Goal: Check status: Check status

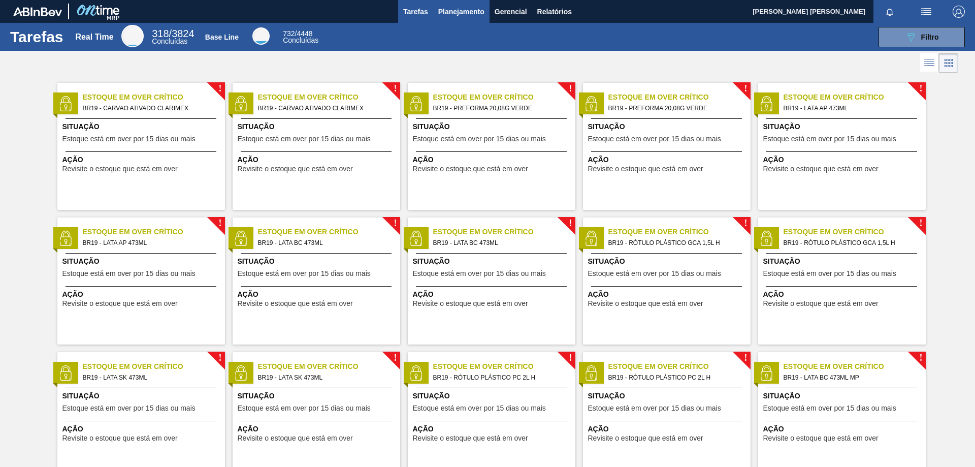
click at [452, 11] on span "Planejamento" at bounding box center [461, 12] width 46 height 12
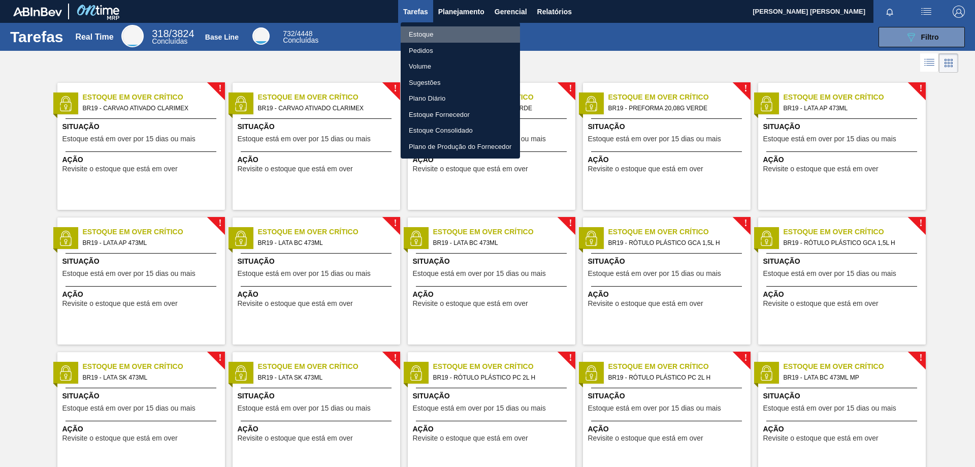
click at [430, 34] on li "Estoque" at bounding box center [460, 34] width 119 height 16
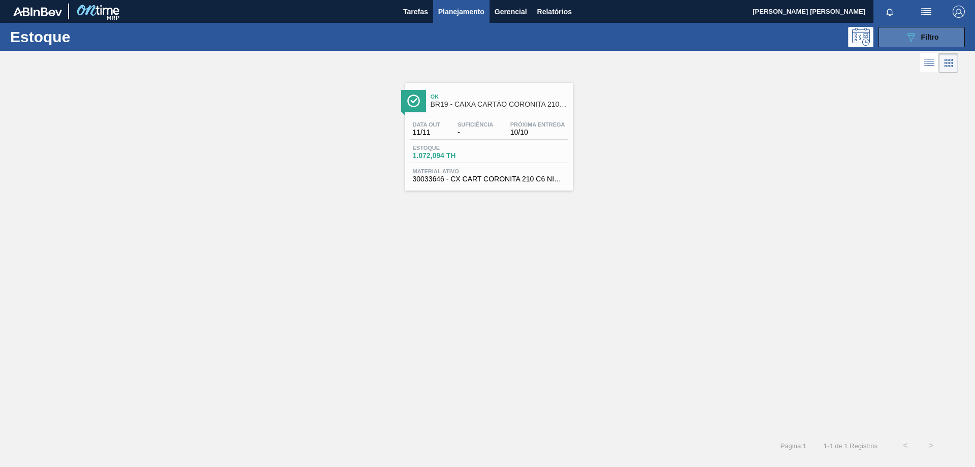
click at [921, 40] on span "Filtro" at bounding box center [930, 37] width 18 height 8
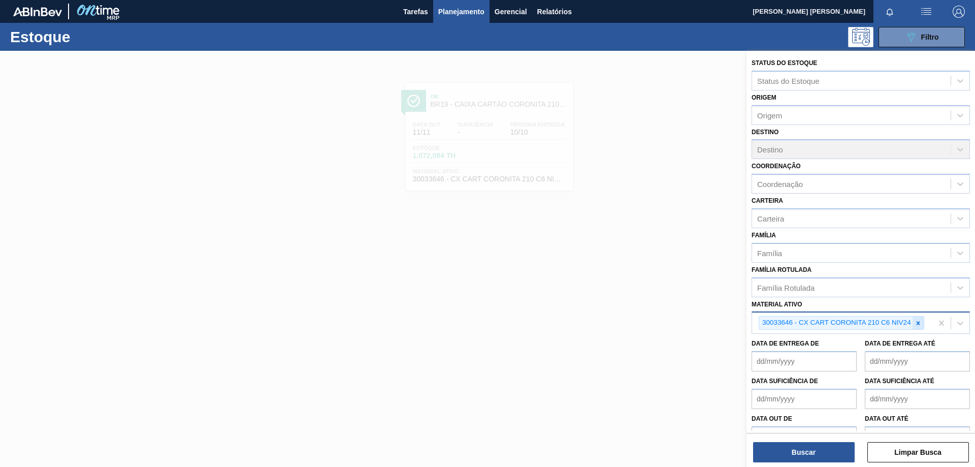
click at [916, 322] on icon at bounding box center [918, 322] width 7 height 7
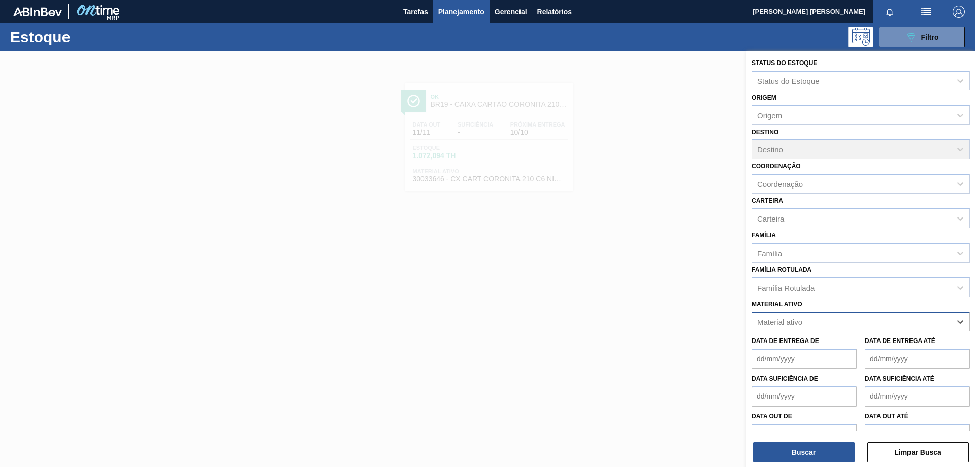
click at [862, 321] on div "Material ativo" at bounding box center [851, 321] width 199 height 15
paste ativo "30033650"
type ativo "30033650"
click at [846, 346] on div "30033650 - CX CARTAO CORONA 330 C6 NIV24" at bounding box center [861, 346] width 218 height 19
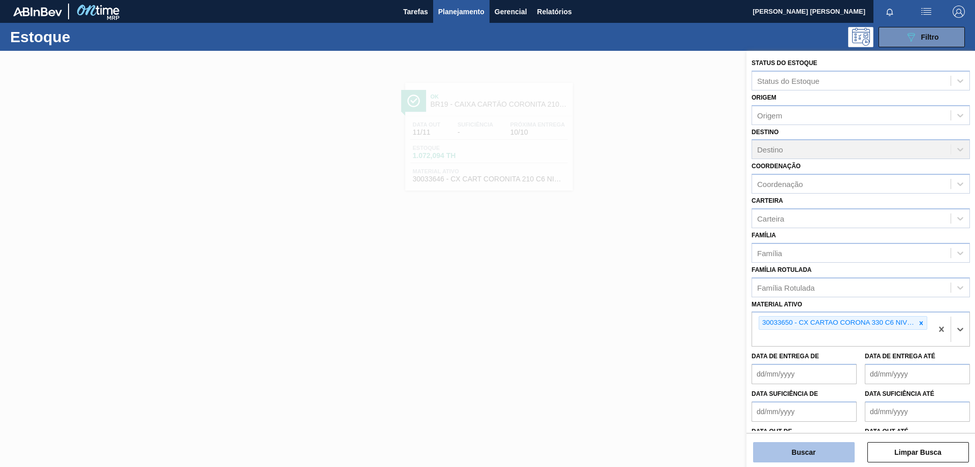
click at [809, 447] on button "Buscar" at bounding box center [804, 452] width 102 height 20
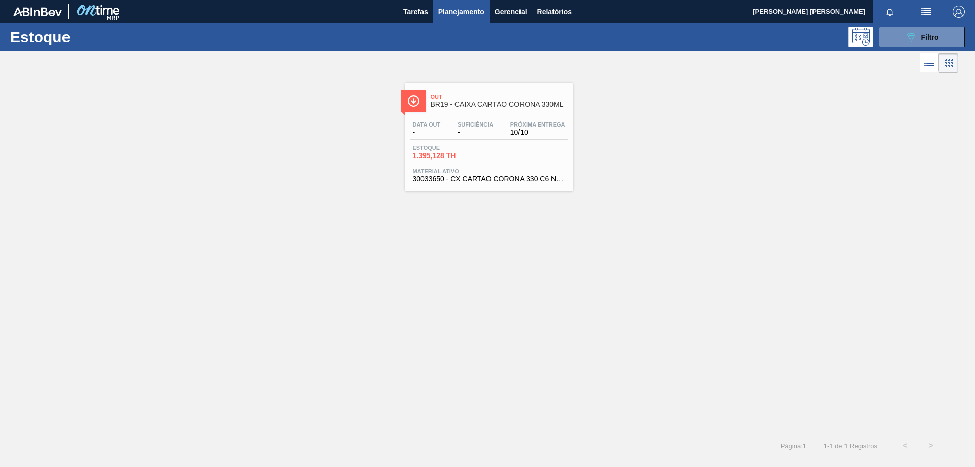
click at [480, 135] on span "-" at bounding box center [476, 132] width 36 height 8
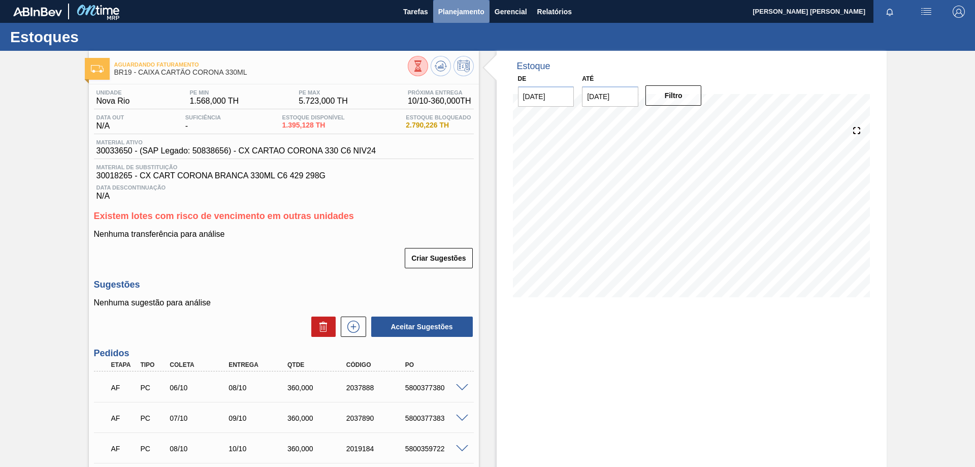
click at [448, 7] on span "Planejamento" at bounding box center [461, 12] width 46 height 12
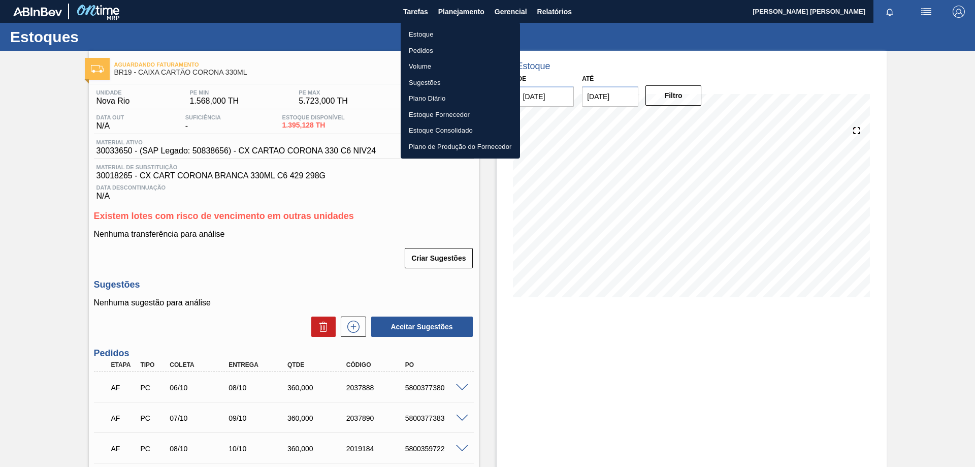
click at [427, 38] on li "Estoque" at bounding box center [460, 34] width 119 height 16
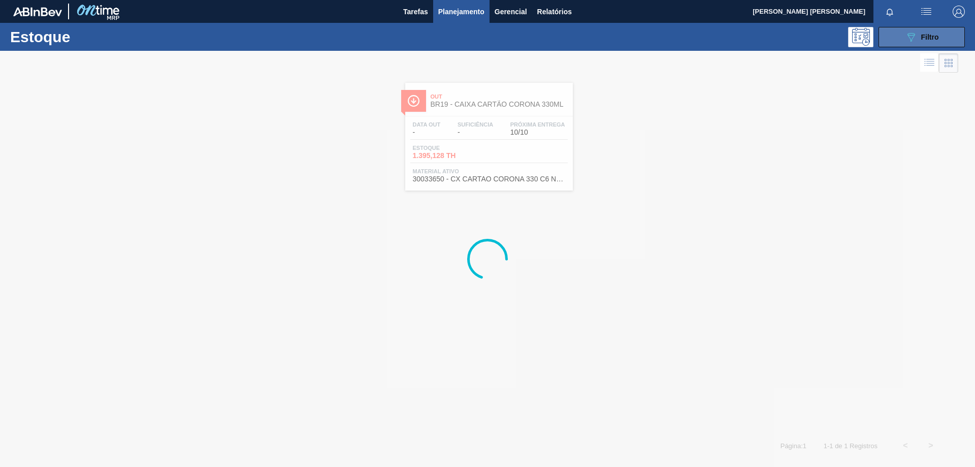
click at [912, 41] on icon at bounding box center [912, 37] width 8 height 9
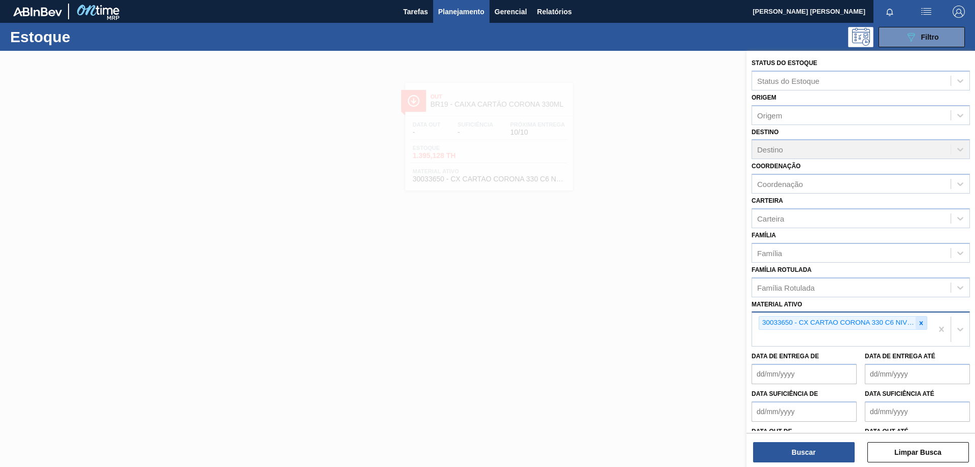
click at [921, 320] on icon at bounding box center [921, 322] width 7 height 7
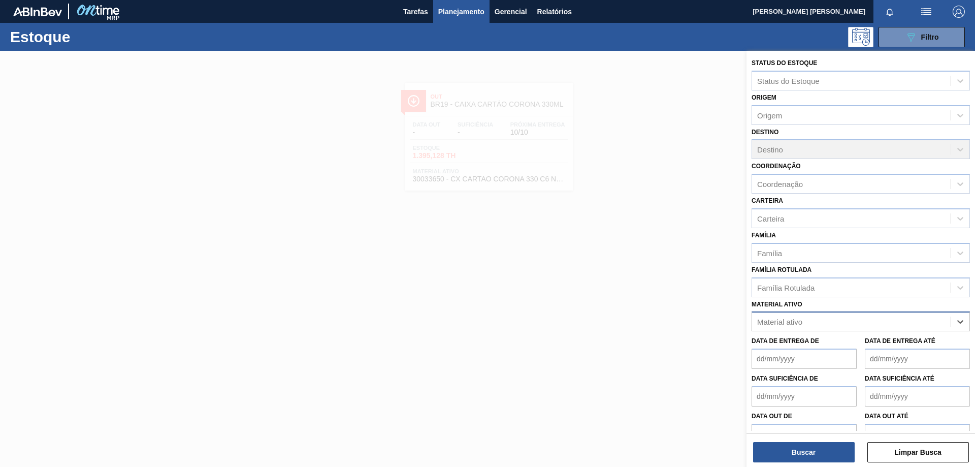
click at [866, 327] on div "Material ativo" at bounding box center [851, 321] width 199 height 15
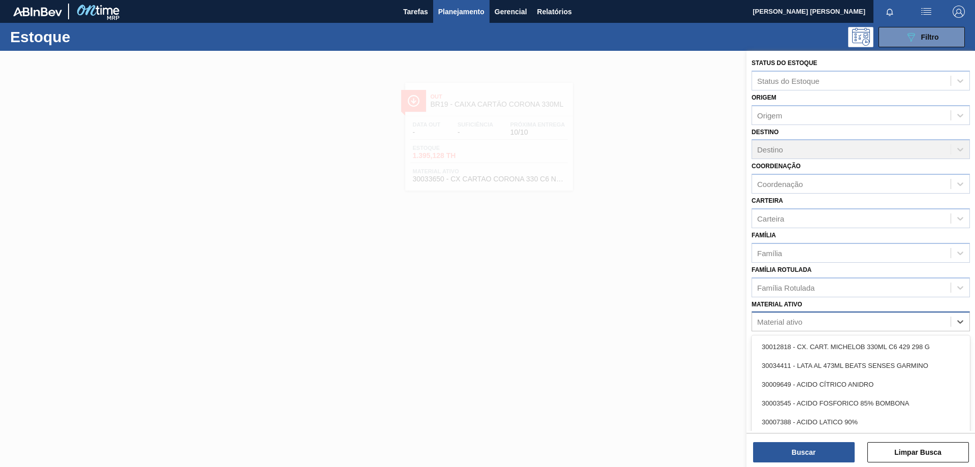
paste ativo "30012828"
type ativo "30012828"
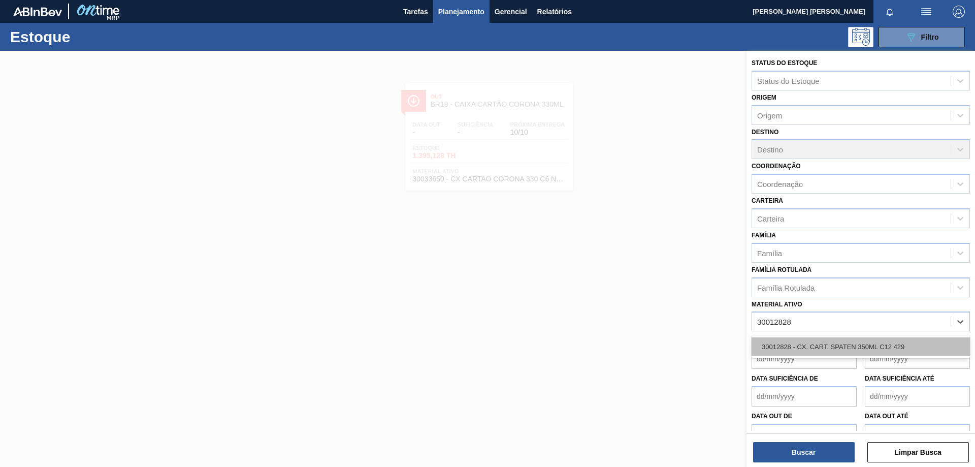
click at [843, 355] on div "30012828 - CX. CART. SPATEN 350ML C12 429" at bounding box center [861, 346] width 218 height 19
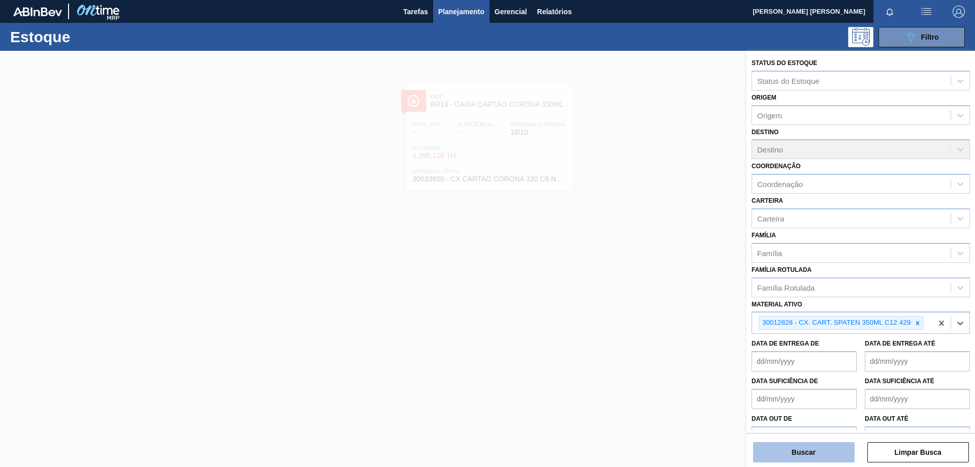
click at [814, 457] on button "Buscar" at bounding box center [804, 452] width 102 height 20
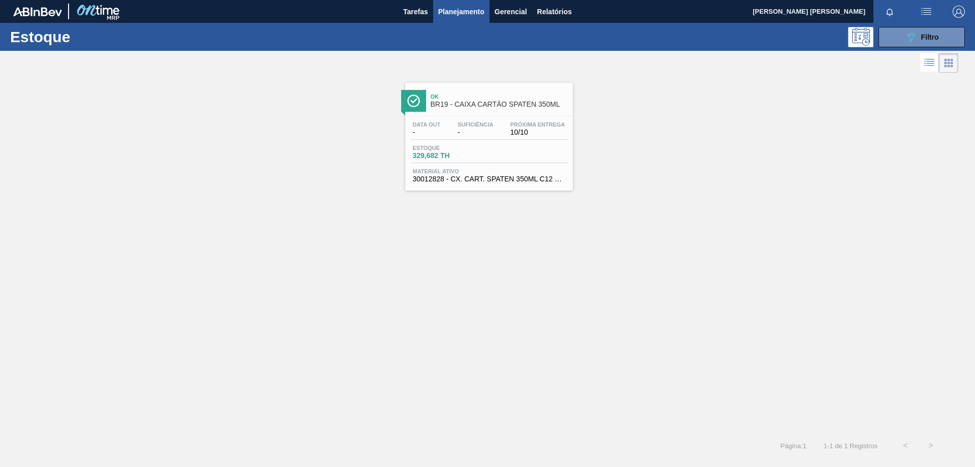
click at [462, 146] on span "Estoque" at bounding box center [448, 148] width 71 height 6
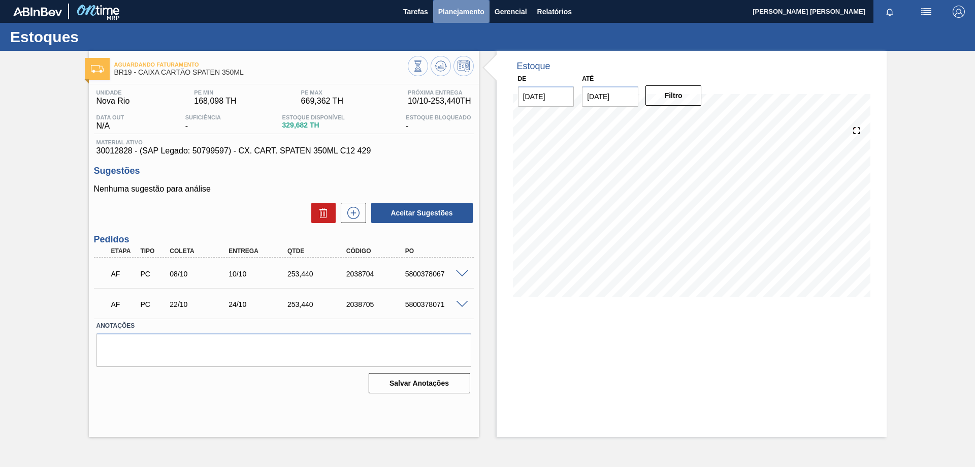
click at [462, 15] on span "Planejamento" at bounding box center [461, 12] width 46 height 12
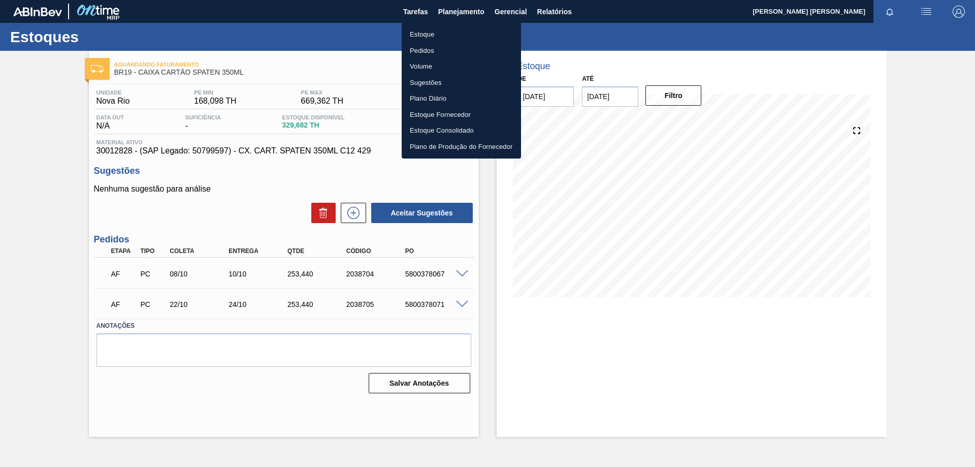
click at [438, 33] on li "Estoque" at bounding box center [461, 34] width 119 height 16
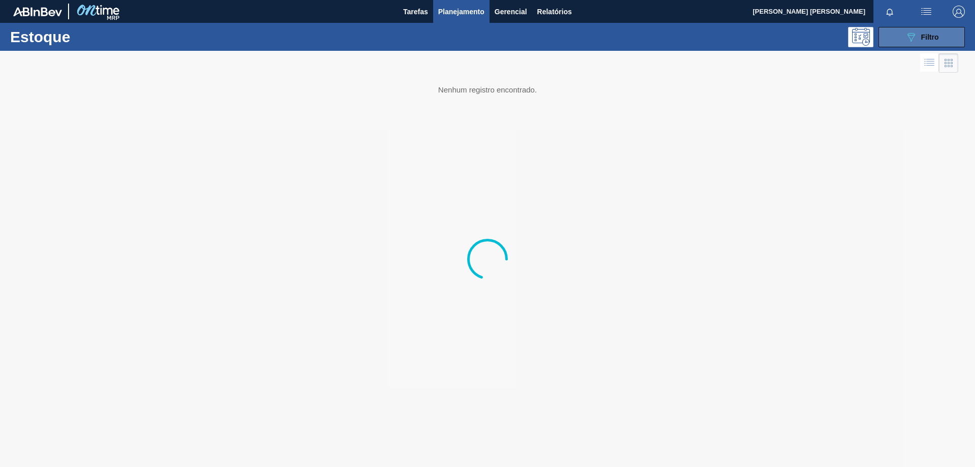
click at [900, 37] on button "089F7B8B-B2A5-4AFE-B5C0-19BA573D28AC Filtro" at bounding box center [922, 37] width 86 height 20
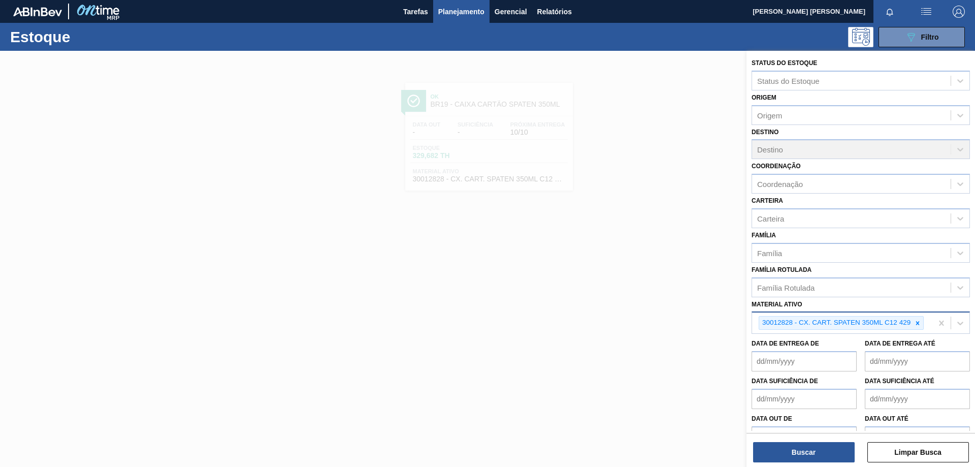
click at [916, 322] on icon at bounding box center [917, 322] width 7 height 7
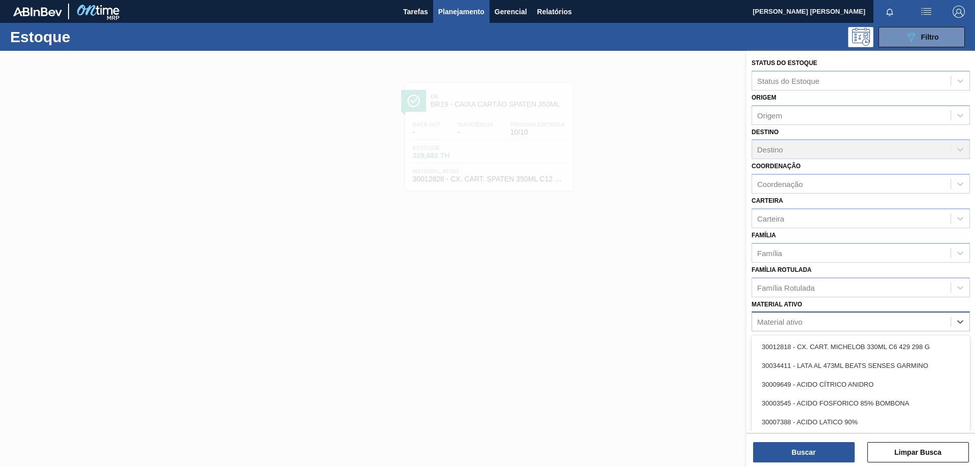
click at [903, 325] on div "Material ativo" at bounding box center [851, 321] width 199 height 15
paste ativo "30033646"
type ativo "30033646"
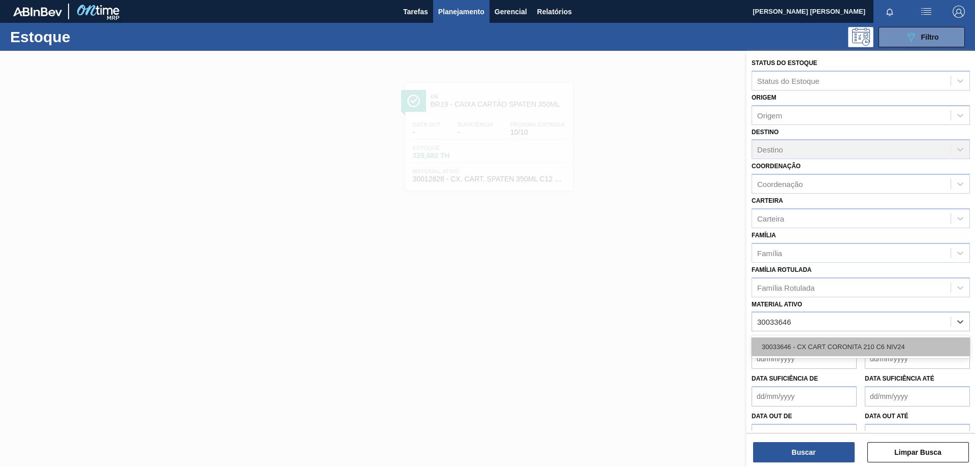
click at [874, 347] on div "30033646 - CX CART CORONITA 210 C6 NIV24" at bounding box center [861, 346] width 218 height 19
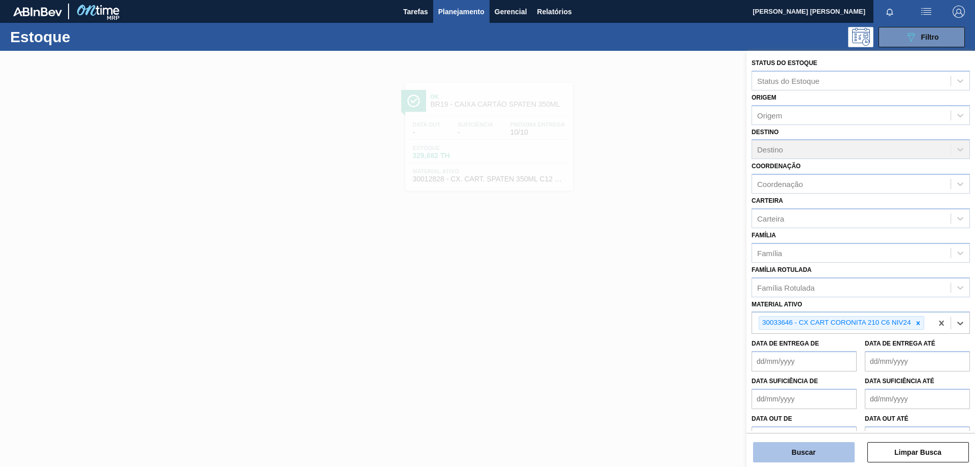
click at [819, 456] on button "Buscar" at bounding box center [804, 452] width 102 height 20
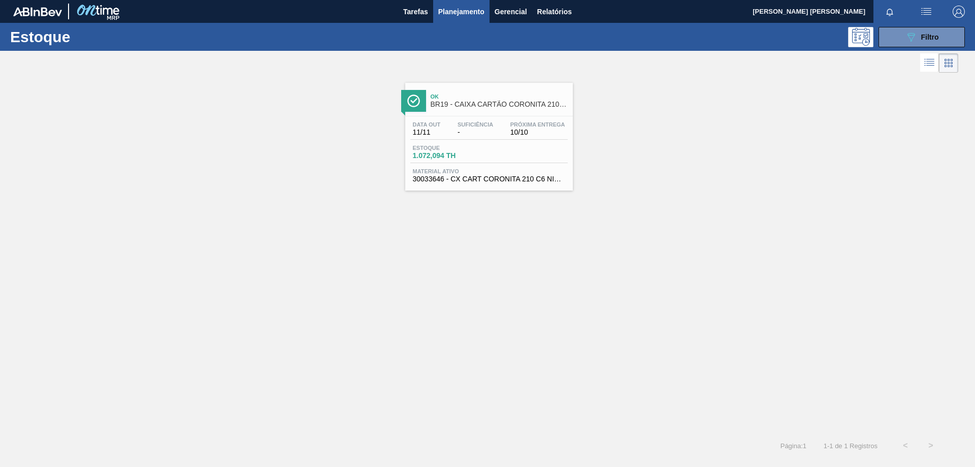
click at [498, 128] on div "Data out 11/11 Suficiência - Próxima Entrega 10/10" at bounding box center [488, 130] width 157 height 18
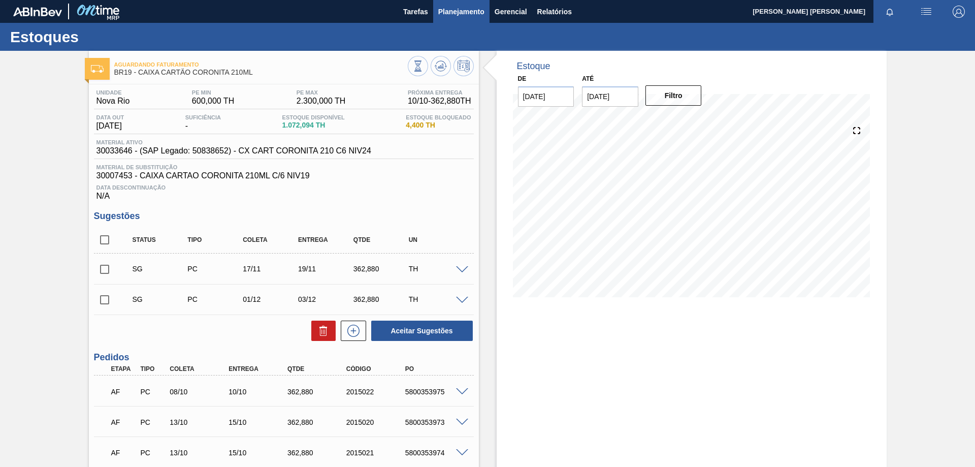
click at [475, 12] on span "Planejamento" at bounding box center [461, 12] width 46 height 12
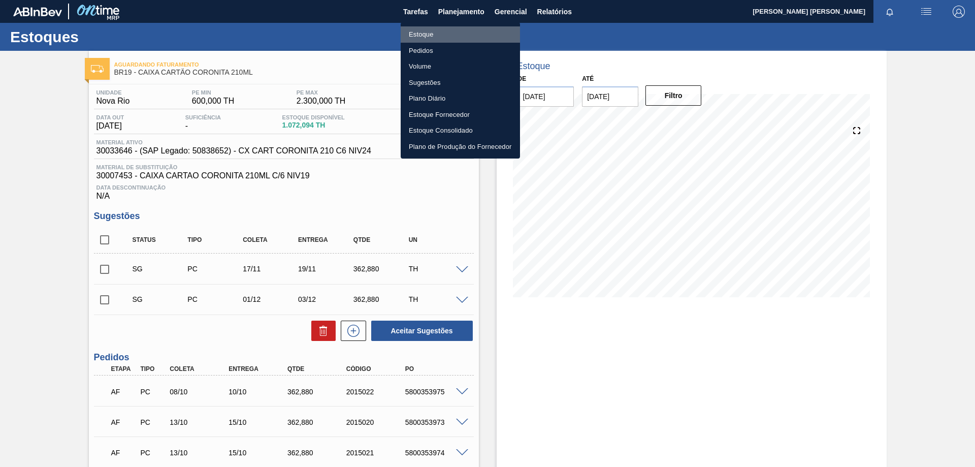
click at [441, 31] on li "Estoque" at bounding box center [460, 34] width 119 height 16
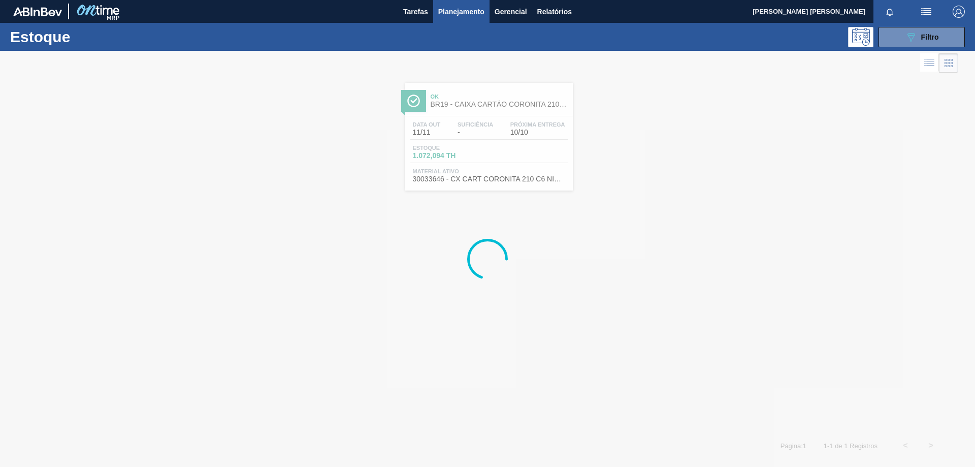
drag, startPoint x: 908, startPoint y: 41, endPoint x: 908, endPoint y: 178, distance: 137.1
click at [908, 40] on icon "089F7B8B-B2A5-4AFE-B5C0-19BA573D28AC" at bounding box center [911, 37] width 12 height 12
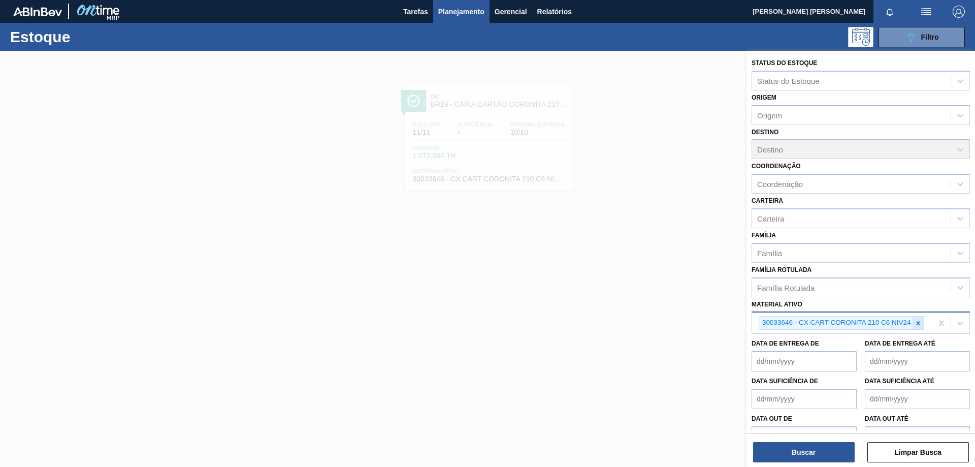
click at [917, 323] on icon at bounding box center [918, 323] width 4 height 4
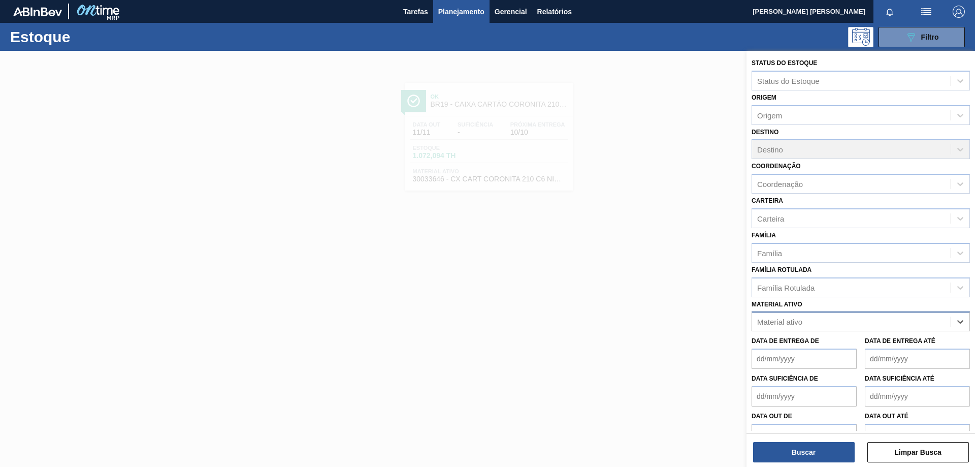
click at [861, 327] on div "Material ativo" at bounding box center [851, 321] width 199 height 15
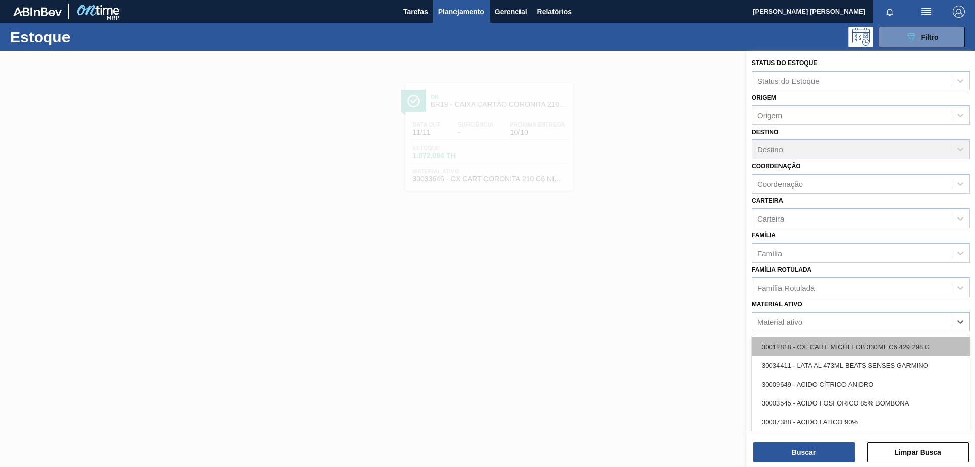
paste ativo "30003623"
type ativo "30003623"
click at [842, 345] on div "30003623 - FILME STRETCH;500 MM;23 MICRA;;HISTRETCH" at bounding box center [861, 346] width 218 height 19
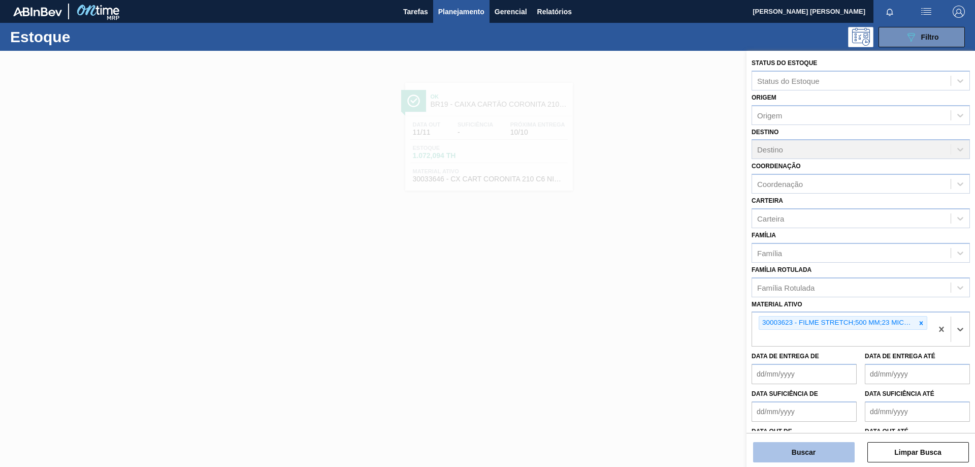
click at [813, 453] on button "Buscar" at bounding box center [804, 452] width 102 height 20
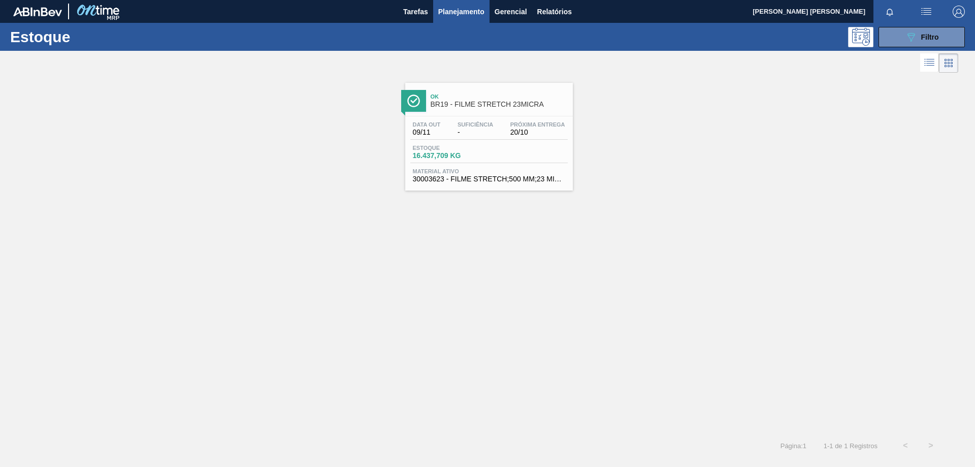
click at [450, 97] on span "Ok" at bounding box center [499, 96] width 137 height 6
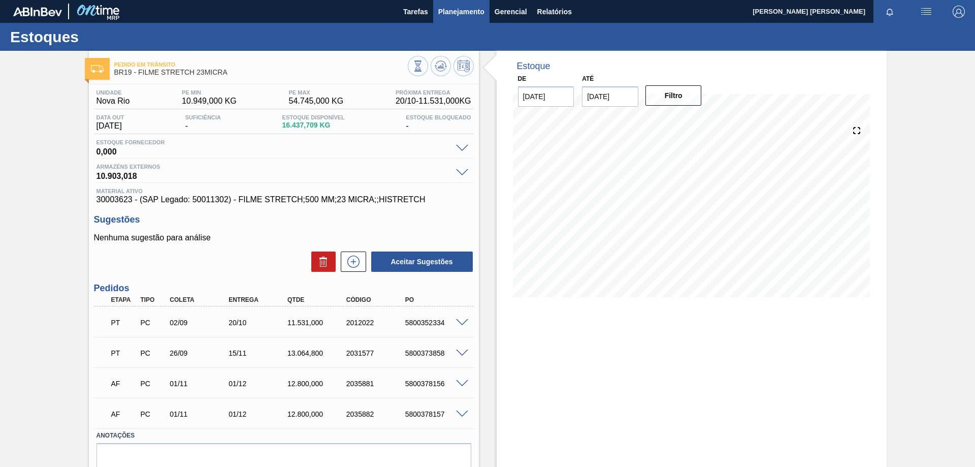
click at [478, 13] on span "Planejamento" at bounding box center [461, 12] width 46 height 12
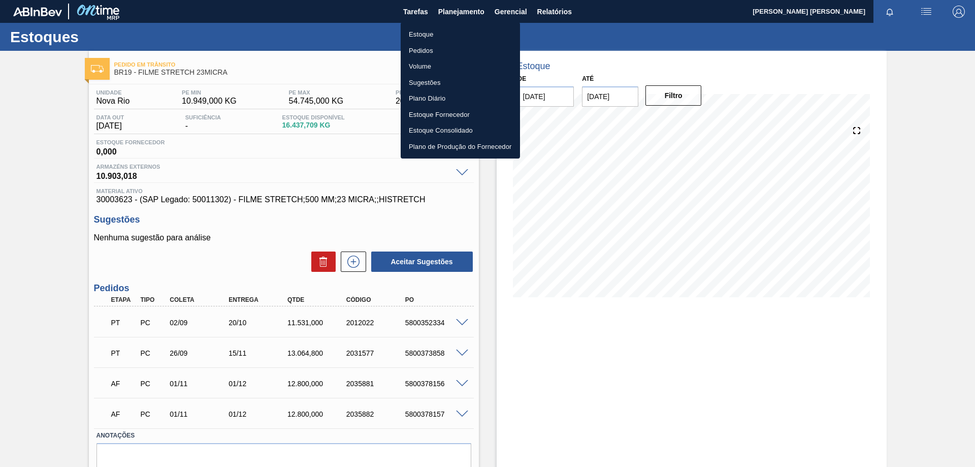
click at [426, 35] on li "Estoque" at bounding box center [460, 34] width 119 height 16
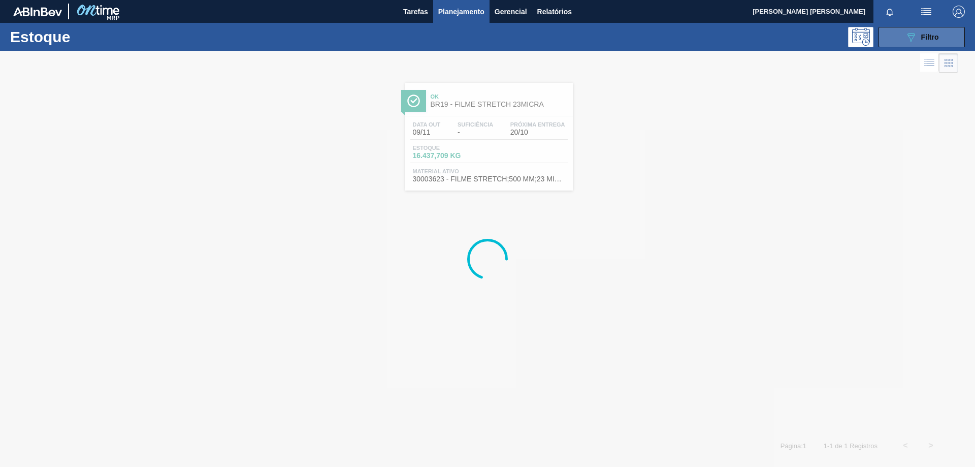
click at [917, 39] on div "089F7B8B-B2A5-4AFE-B5C0-19BA573D28AC Filtro" at bounding box center [922, 37] width 34 height 12
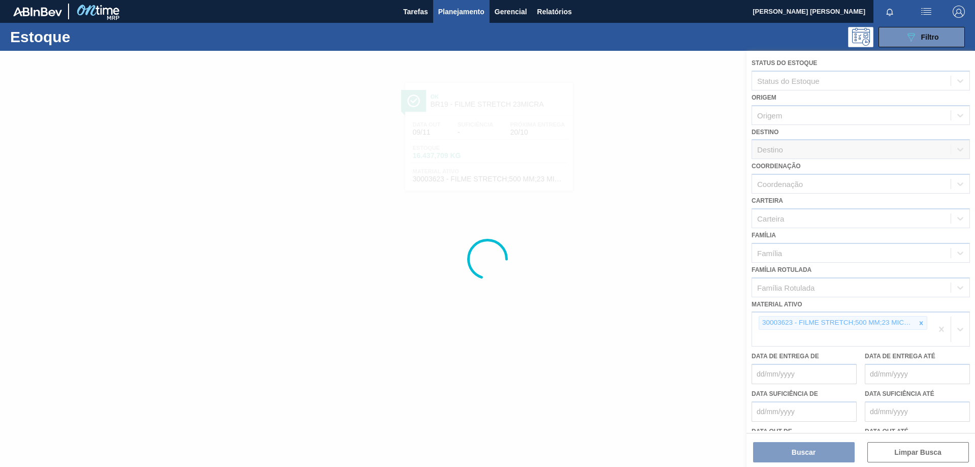
click at [920, 324] on div at bounding box center [487, 259] width 975 height 416
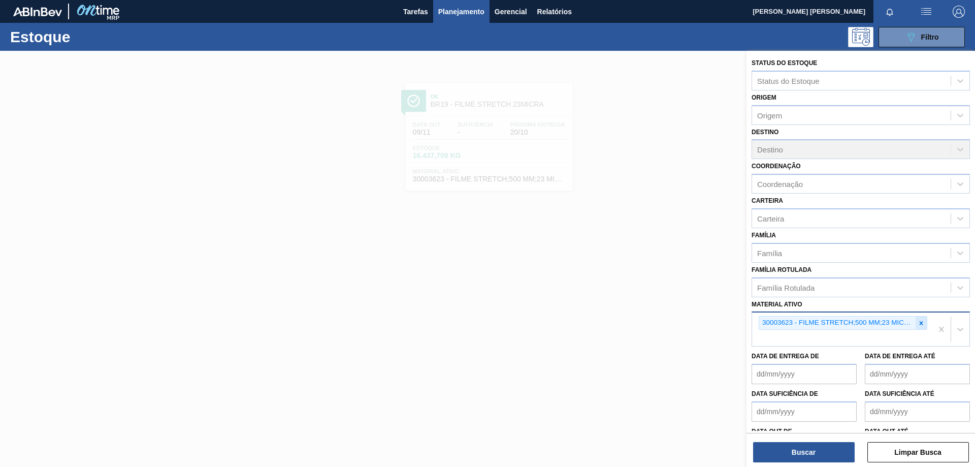
click at [918, 325] on icon at bounding box center [921, 322] width 7 height 7
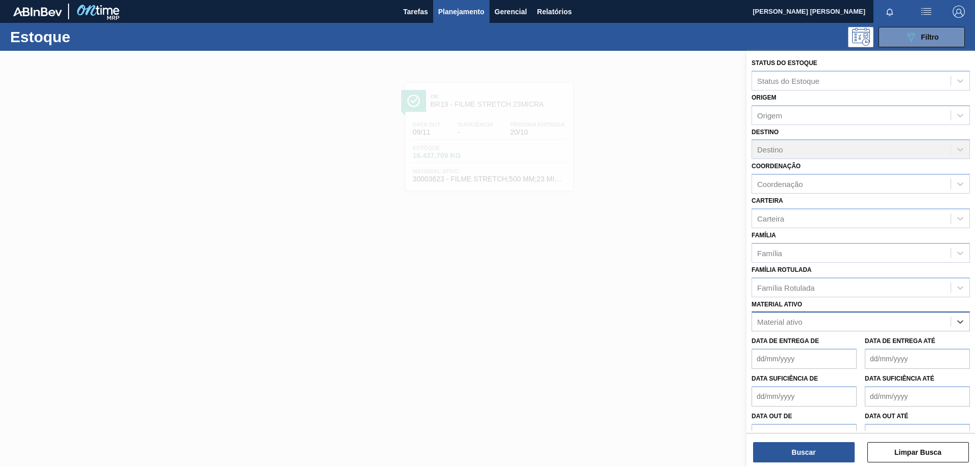
paste ativo "30029927"
type ativo "30029927"
click at [843, 342] on div "30029927 - CAIXA CARTAO CORONA 350ML SLEEK C8 PY" at bounding box center [861, 346] width 218 height 19
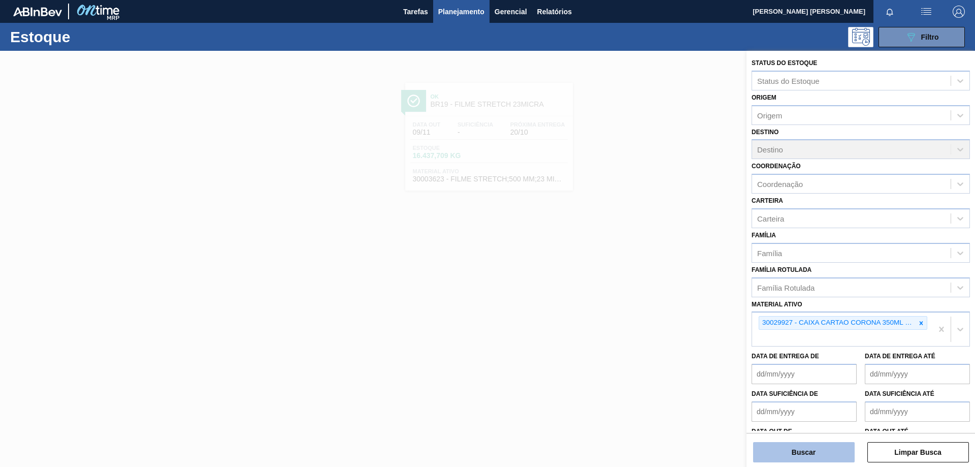
click at [797, 455] on button "Buscar" at bounding box center [804, 452] width 102 height 20
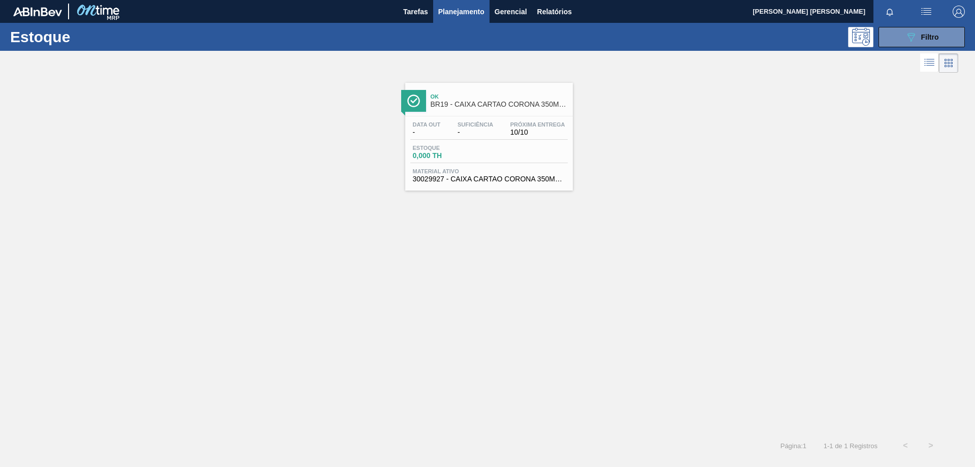
click at [484, 124] on span "Suficiência" at bounding box center [476, 124] width 36 height 6
